Goal: Communication & Community: Answer question/provide support

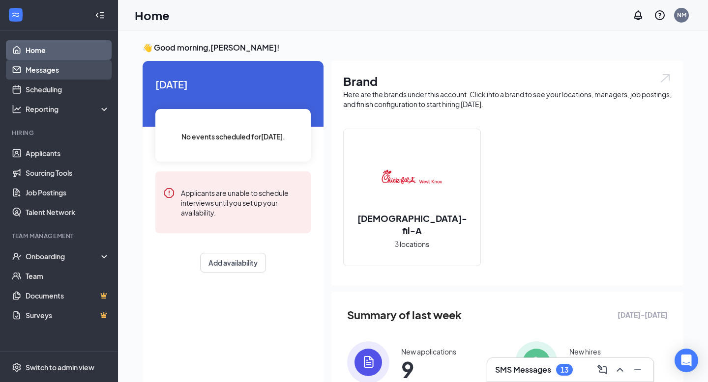
click at [73, 77] on link "Messages" at bounding box center [68, 70] width 84 height 20
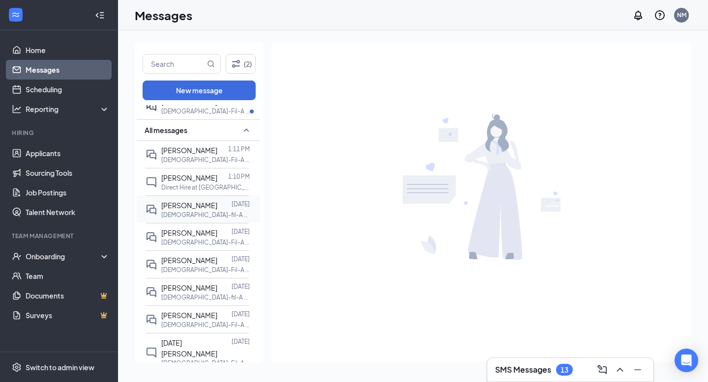
scroll to position [38, 0]
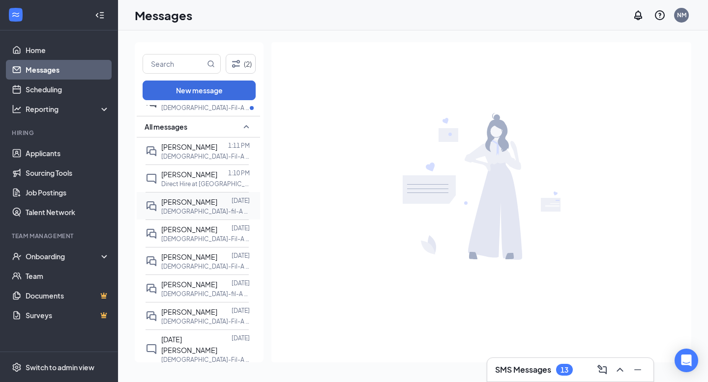
click at [217, 230] on div at bounding box center [224, 229] width 14 height 11
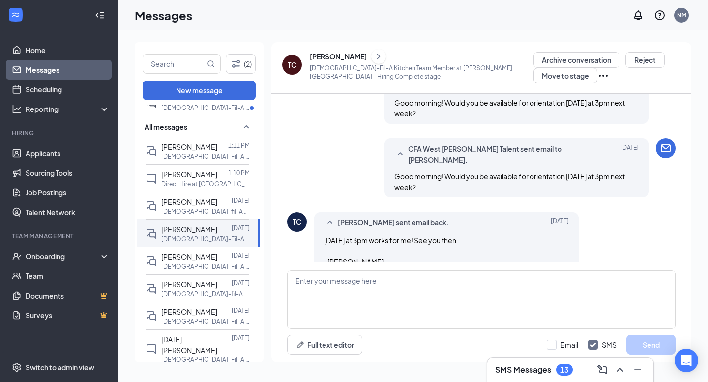
scroll to position [457, 0]
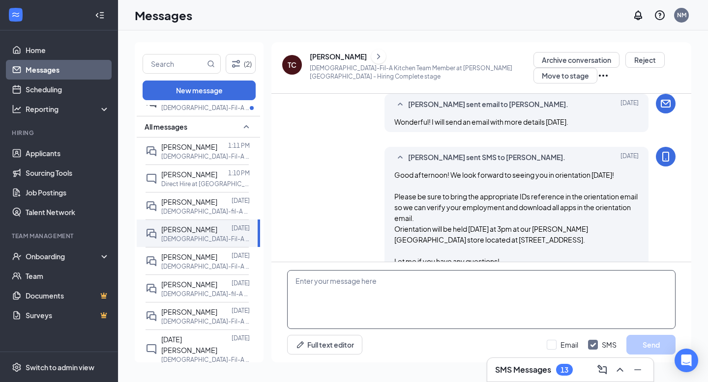
click at [334, 280] on textarea at bounding box center [481, 299] width 388 height 59
paste textarea "Hey [PERSON_NAME]! This is [PERSON_NAME]. For whatever reason it looks like you…"
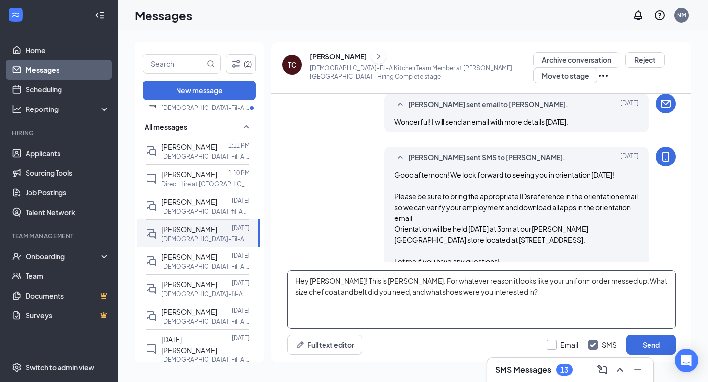
type textarea "Hey [PERSON_NAME]! This is [PERSON_NAME]. For whatever reason it looks like you…"
click at [551, 342] on input "Email" at bounding box center [562, 345] width 31 height 10
checkbox input "true"
click at [595, 344] on input "SMS" at bounding box center [602, 345] width 29 height 10
checkbox input "false"
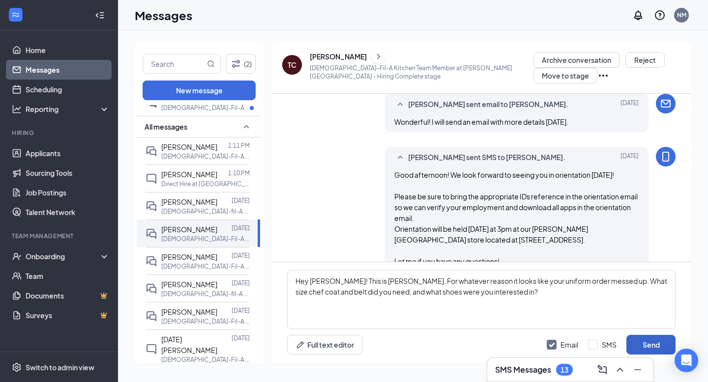
click at [664, 350] on button "Send" at bounding box center [650, 345] width 49 height 20
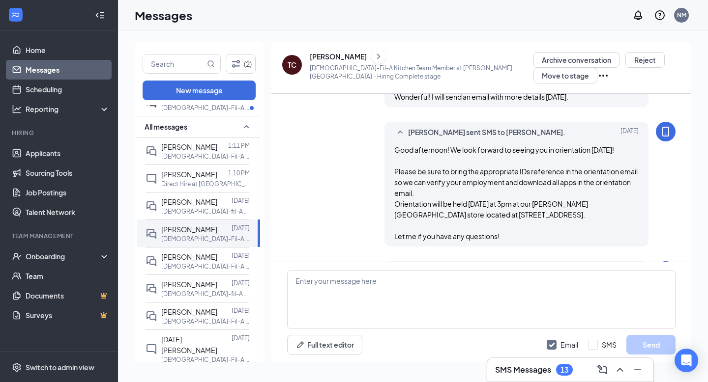
scroll to position [532, 0]
